Goal: Check status: Check status

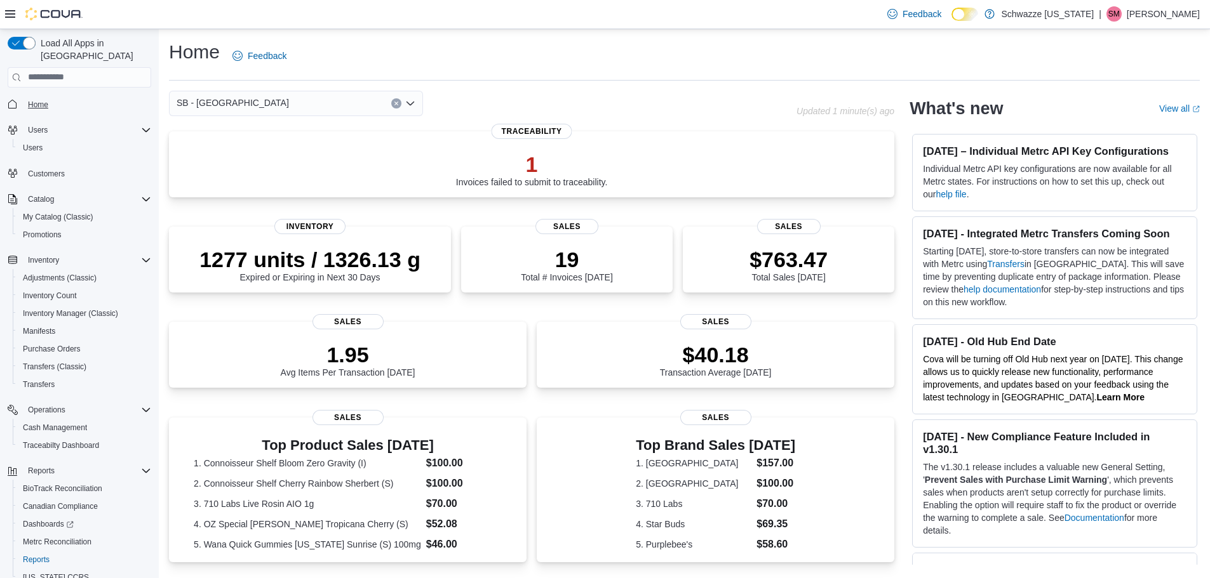
click at [44, 100] on span "Home" at bounding box center [38, 105] width 20 height 10
click at [634, 362] on div "$40.18 Transaction Average [DATE]" at bounding box center [715, 356] width 337 height 41
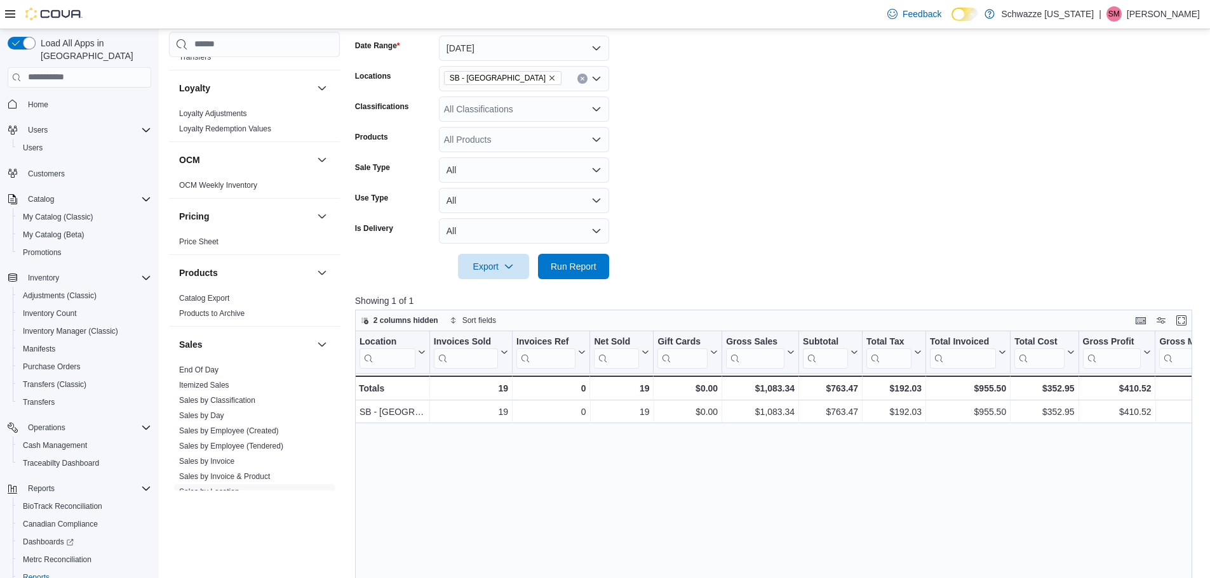
scroll to position [698, 0]
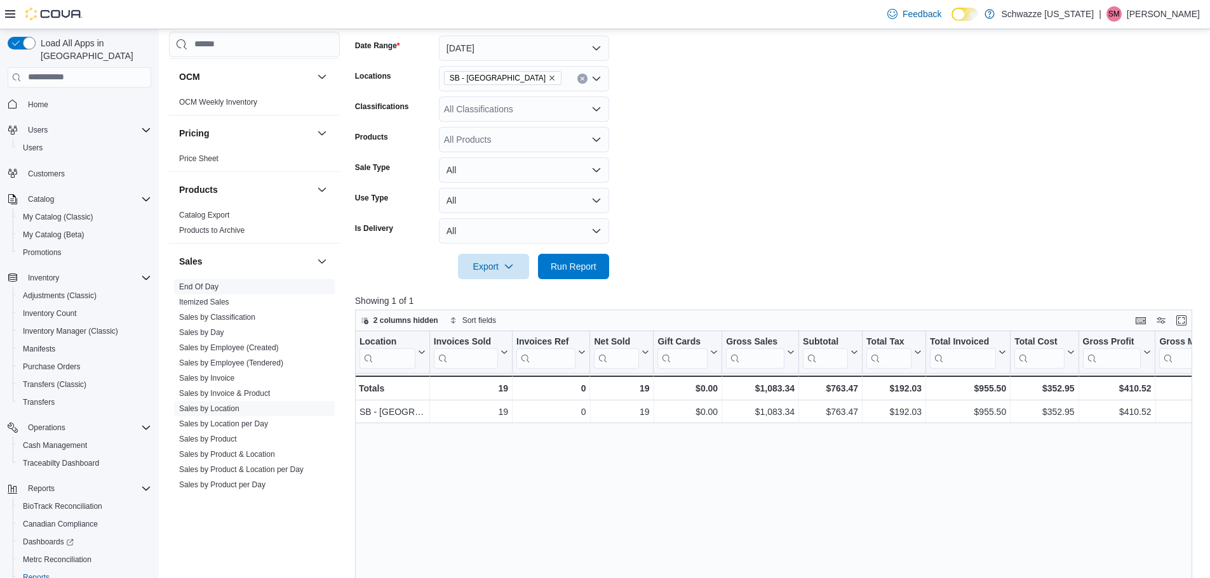
click at [181, 284] on link "End Of Day" at bounding box center [198, 287] width 39 height 9
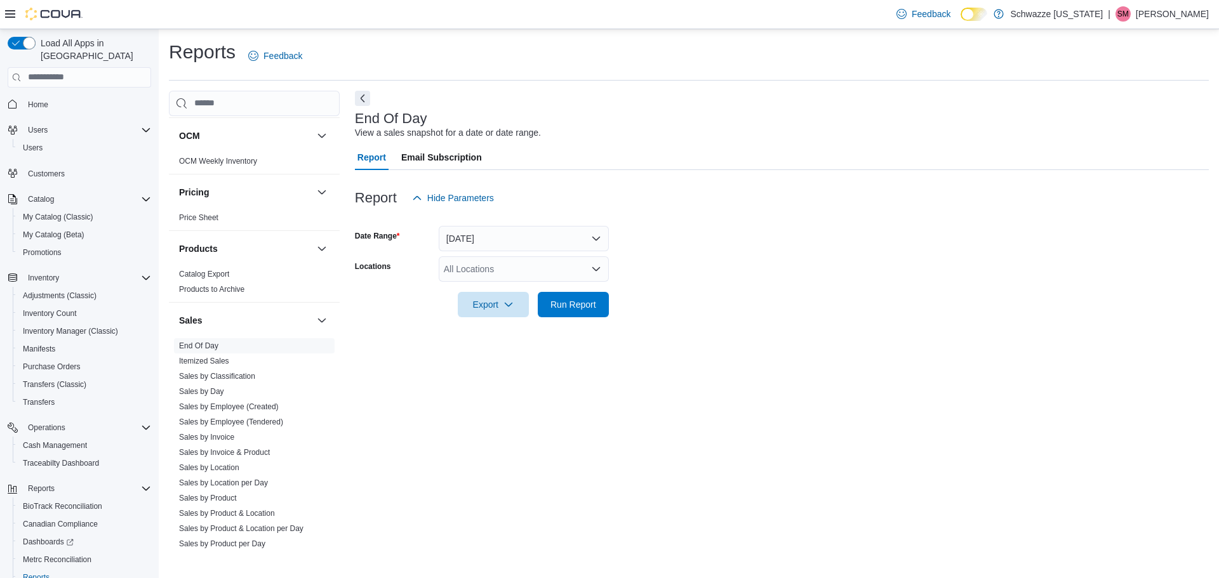
click at [504, 268] on div "All Locations" at bounding box center [524, 269] width 170 height 25
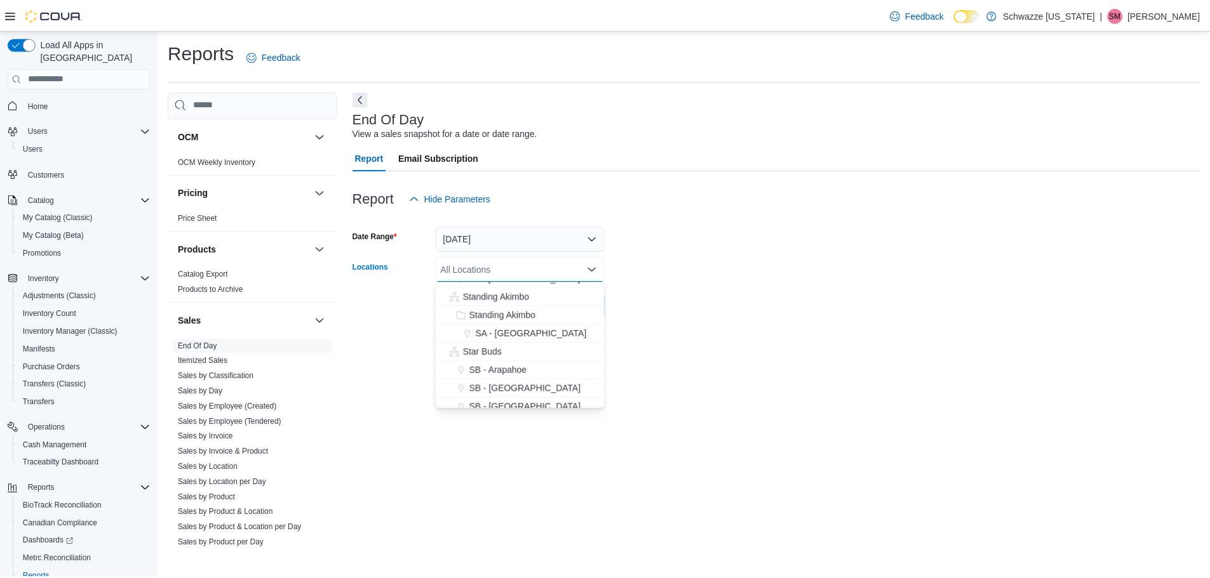
scroll to position [127, 0]
click at [515, 367] on span "SB - [GEOGRAPHIC_DATA]" at bounding box center [528, 366] width 112 height 13
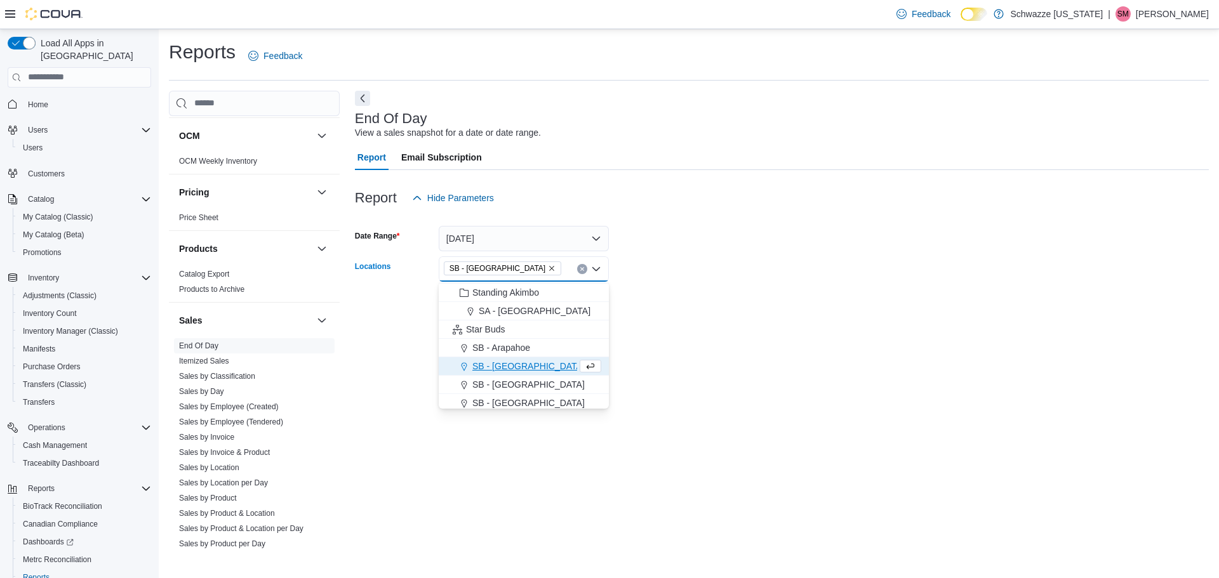
click at [773, 369] on div "End Of Day View a sales snapshot for a date or date range. Report Email Subscri…" at bounding box center [782, 320] width 854 height 459
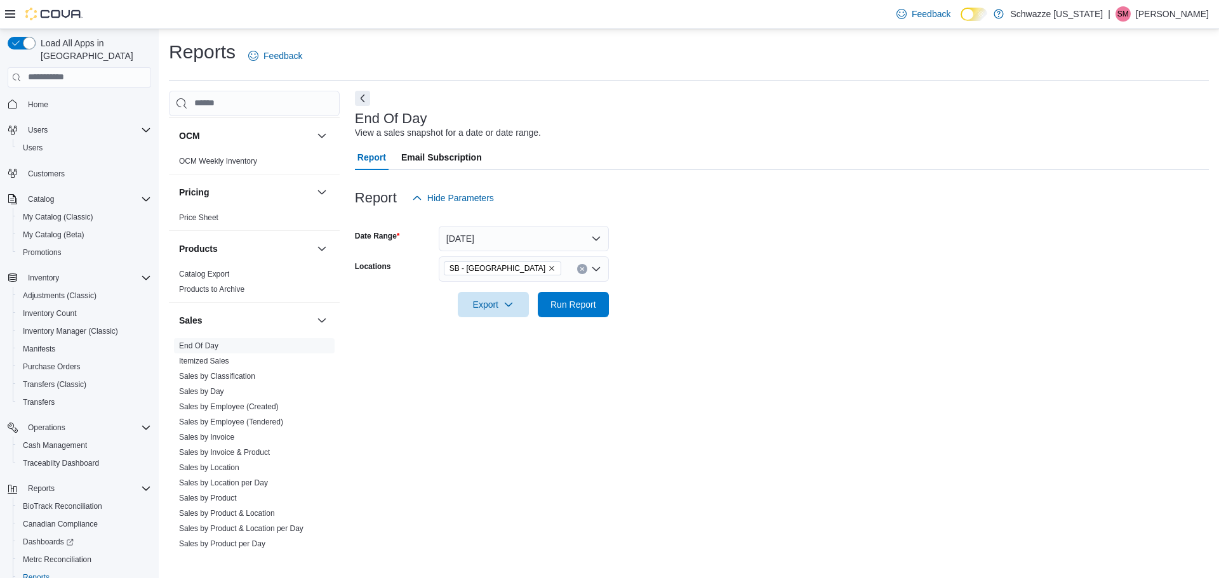
click at [604, 290] on div at bounding box center [782, 287] width 854 height 10
click at [586, 312] on span "Run Report" at bounding box center [573, 303] width 56 height 25
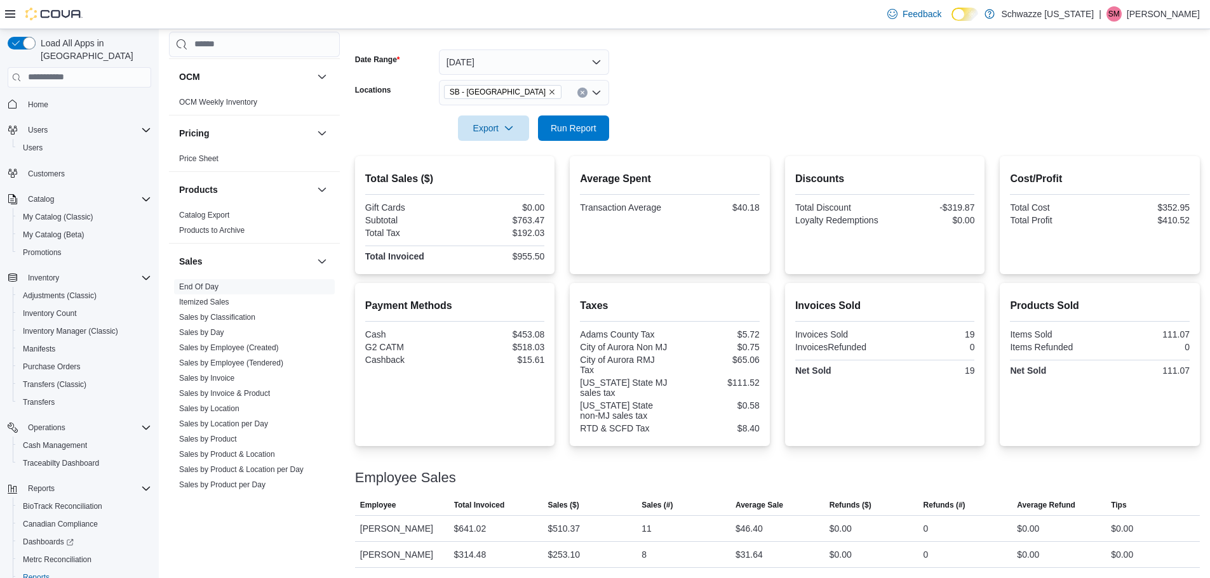
scroll to position [50, 0]
